Goal: Information Seeking & Learning: Learn about a topic

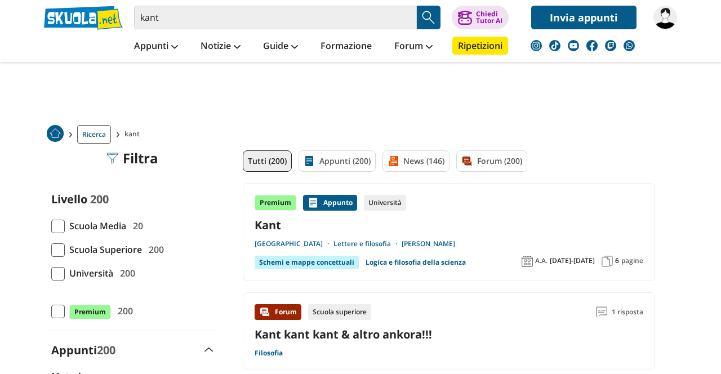
scroll to position [108, 0]
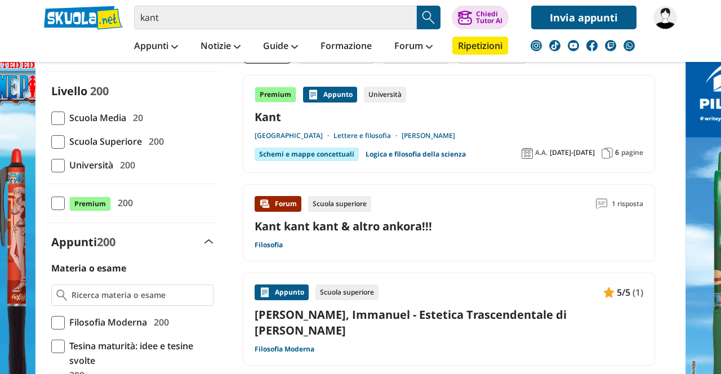
click at [63, 146] on span at bounding box center [58, 142] width 14 height 14
click at [51, 141] on input "Scuola Superiore 200" at bounding box center [51, 141] width 0 height 0
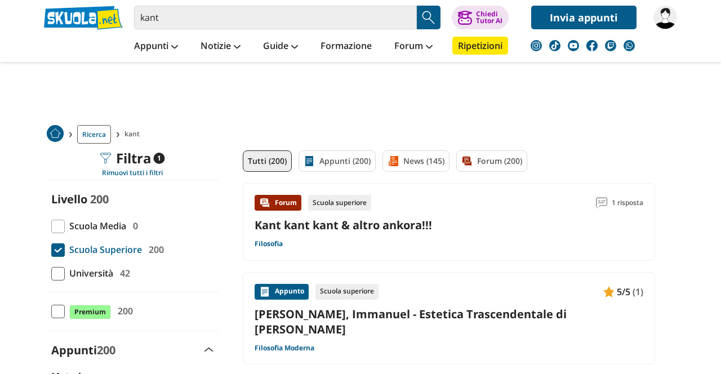
click at [493, 165] on link "Forum (200)" at bounding box center [491, 160] width 71 height 21
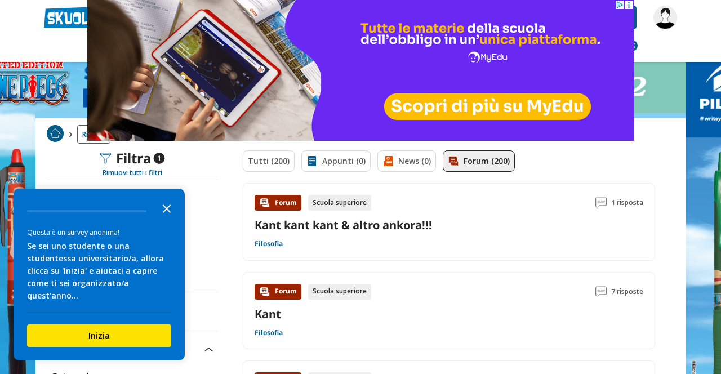
click at [161, 219] on icon "Close the survey" at bounding box center [167, 208] width 23 height 23
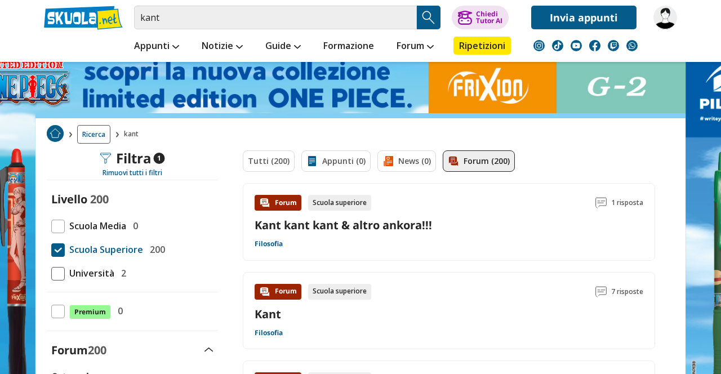
click at [343, 217] on link "Kant kant kant & altro ankora!!!" at bounding box center [343, 224] width 177 height 15
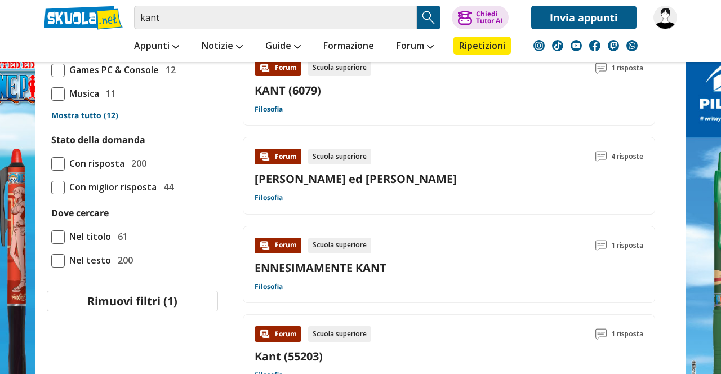
scroll to position [361, 0]
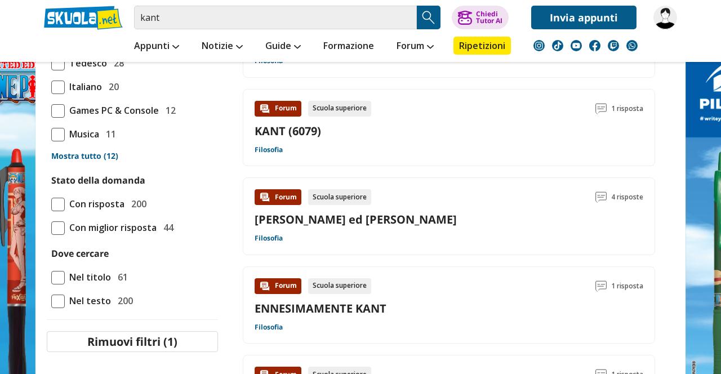
click at [310, 128] on link "KANT (6079)" at bounding box center [288, 130] width 66 height 15
